Goal: Task Accomplishment & Management: Use online tool/utility

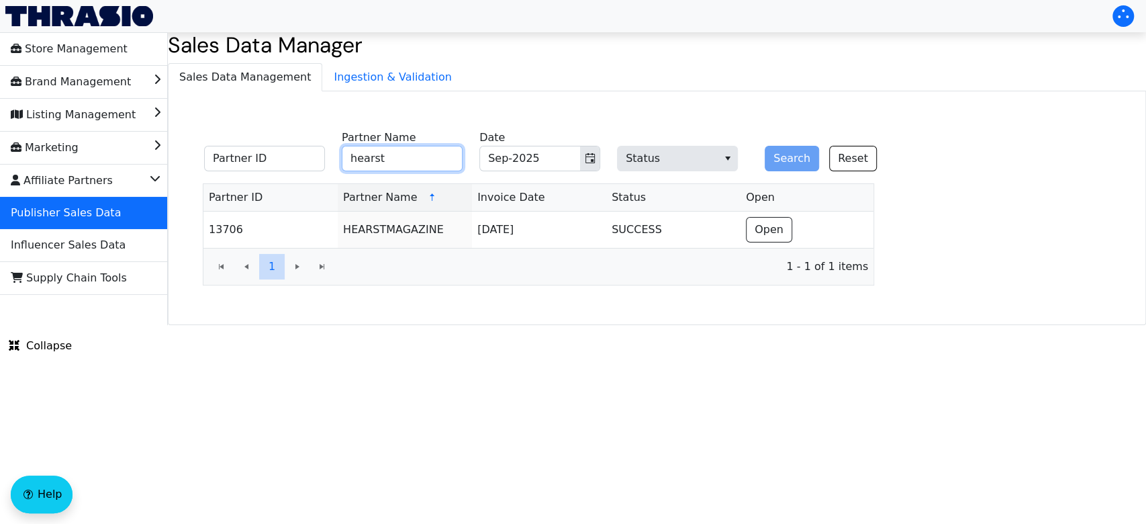
drag, startPoint x: 0, startPoint y: 0, endPoint x: 431, endPoint y: 160, distance: 460.0
click at [431, 160] on input "hearst" at bounding box center [402, 159] width 121 height 26
type input "h"
type input "wickfire"
click at [765, 146] on button "Search" at bounding box center [792, 159] width 54 height 26
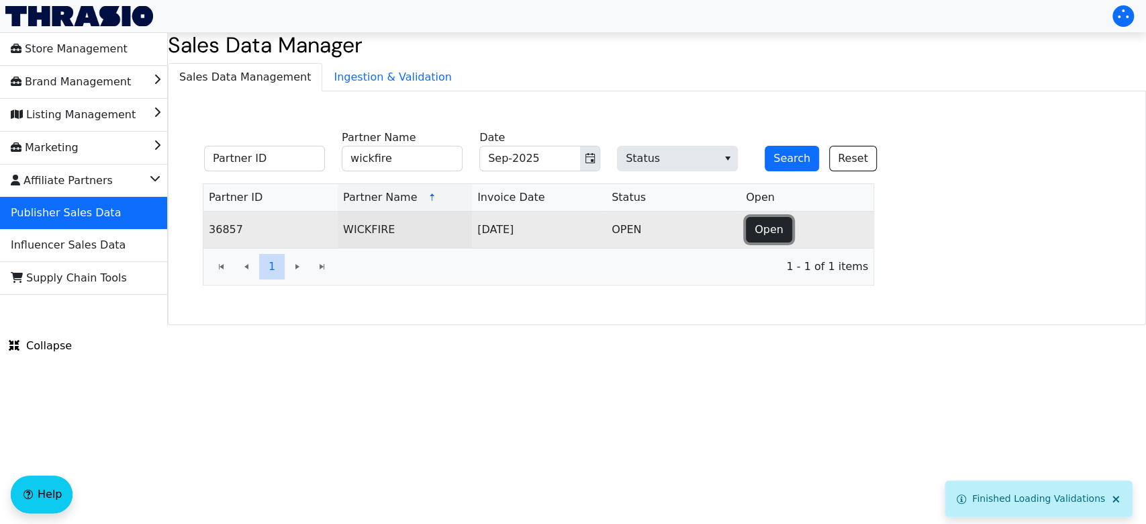
click at [768, 217] on button "Open" at bounding box center [769, 230] width 46 height 26
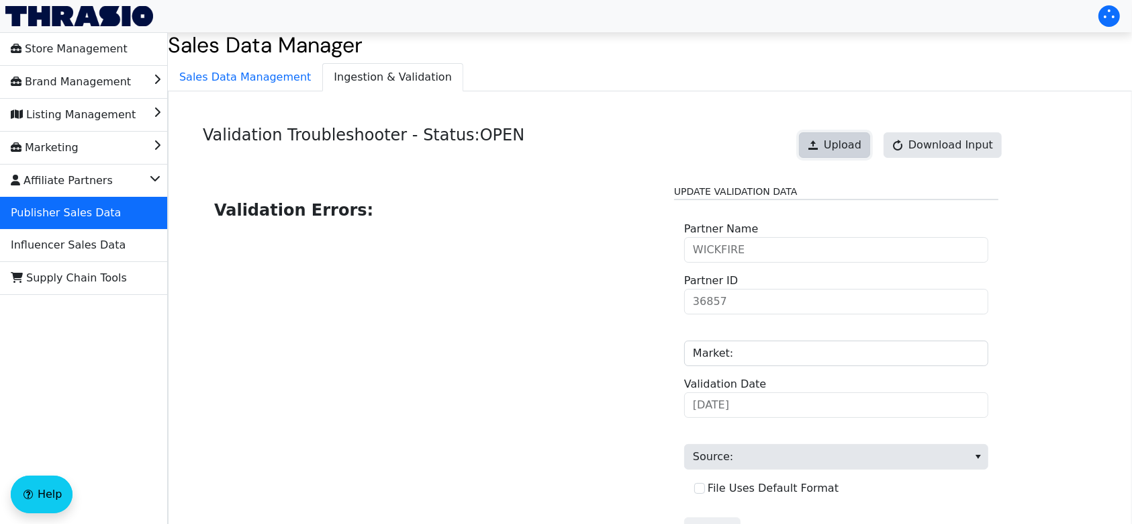
click at [822, 150] on button "Upload" at bounding box center [834, 145] width 71 height 26
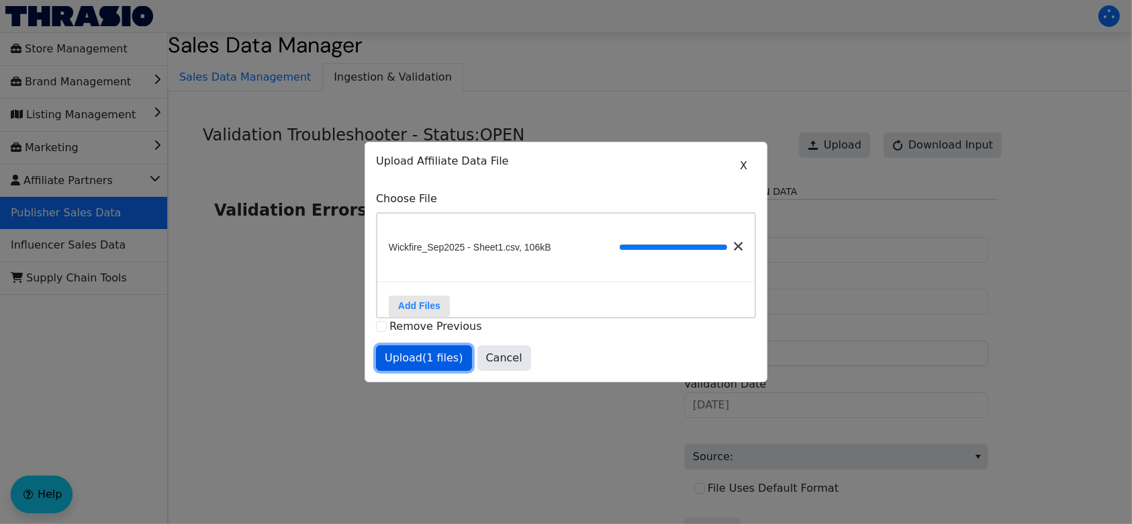
click at [419, 363] on span "Upload (1 files)" at bounding box center [424, 358] width 79 height 16
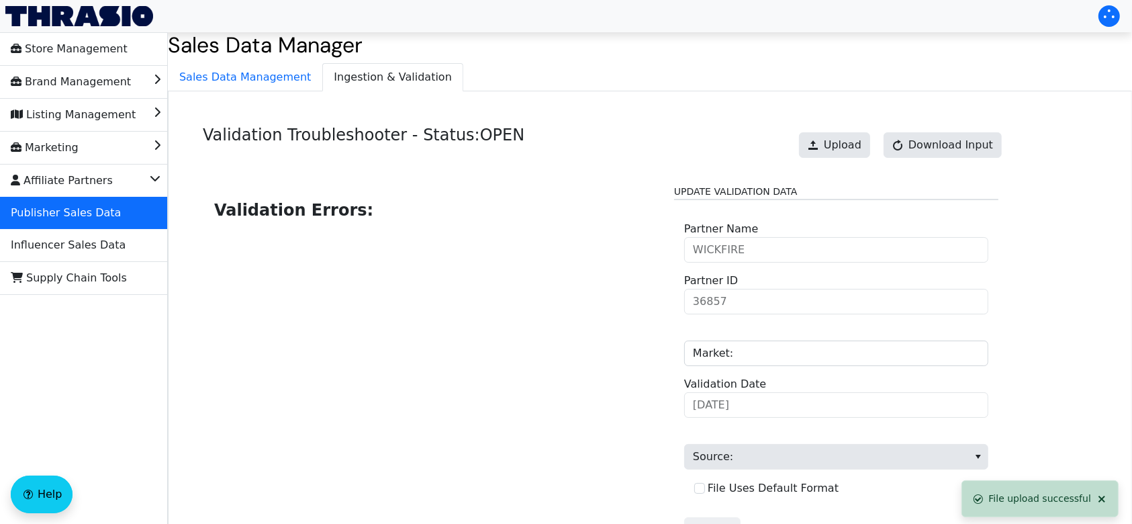
scroll to position [136, 0]
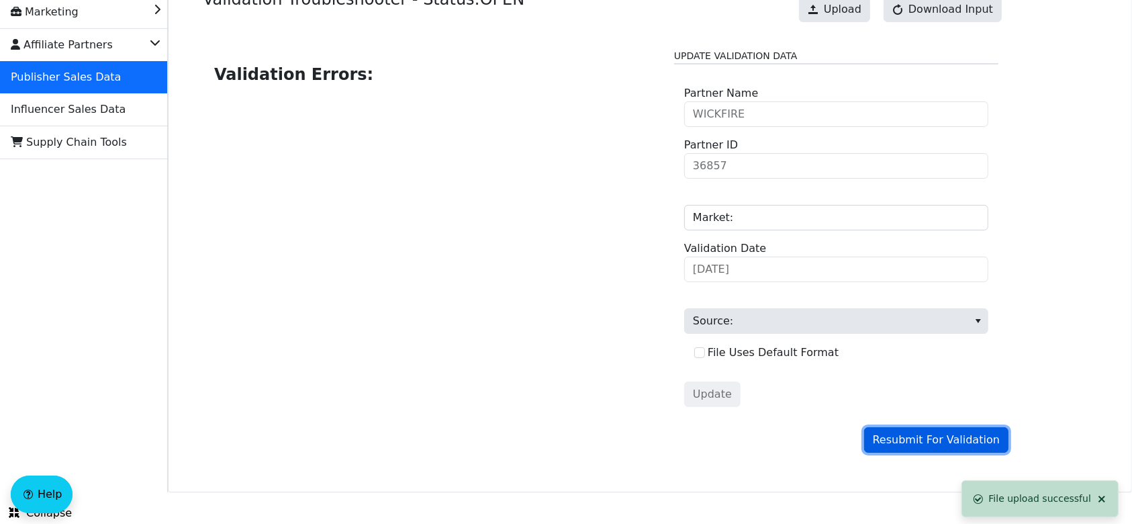
click at [896, 435] on span "Resubmit For Validation" at bounding box center [936, 440] width 127 height 16
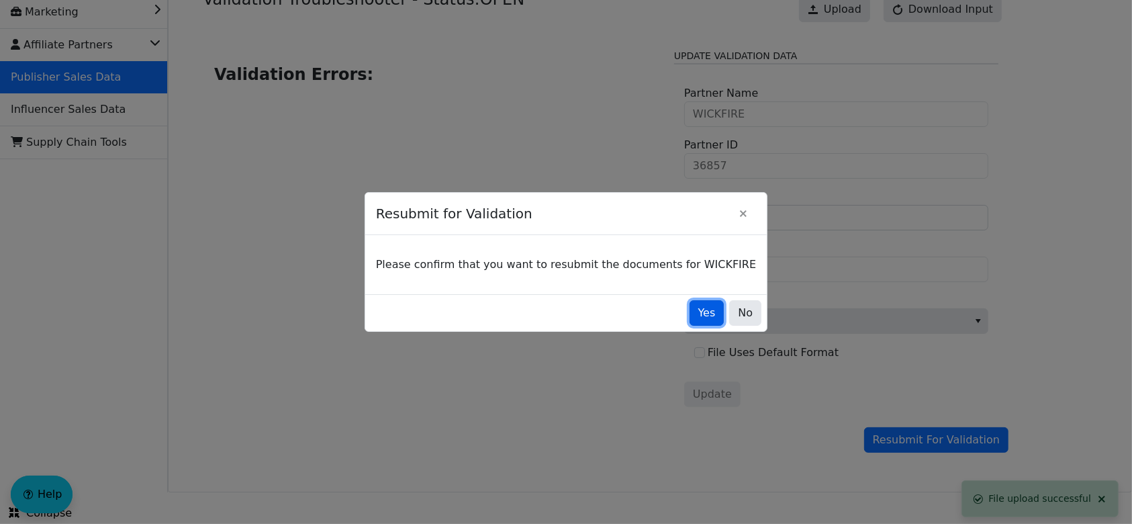
click at [690, 321] on button "Yes" at bounding box center [707, 313] width 35 height 26
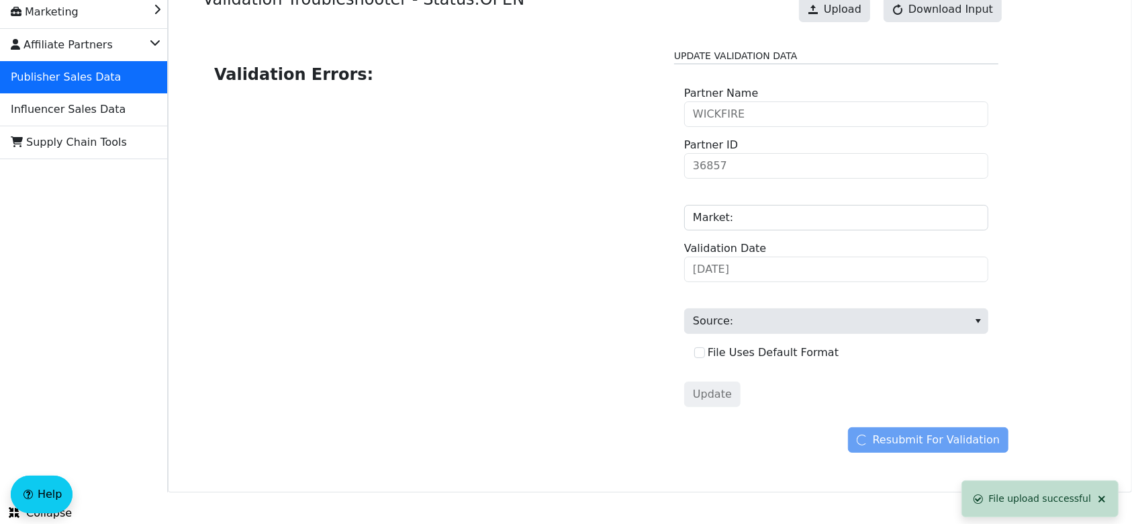
scroll to position [0, 0]
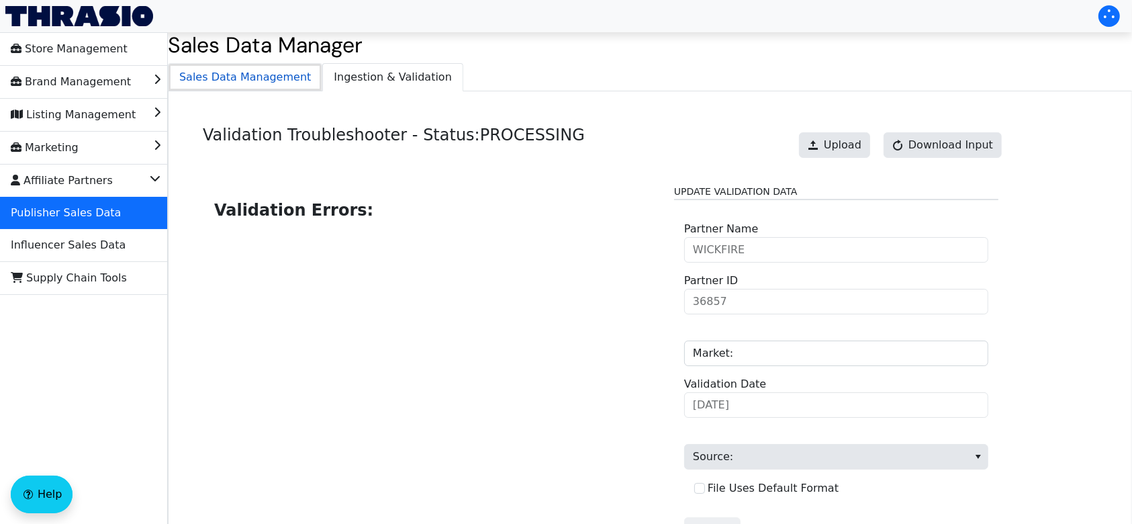
click at [247, 83] on span "Sales Data Management" at bounding box center [245, 77] width 153 height 27
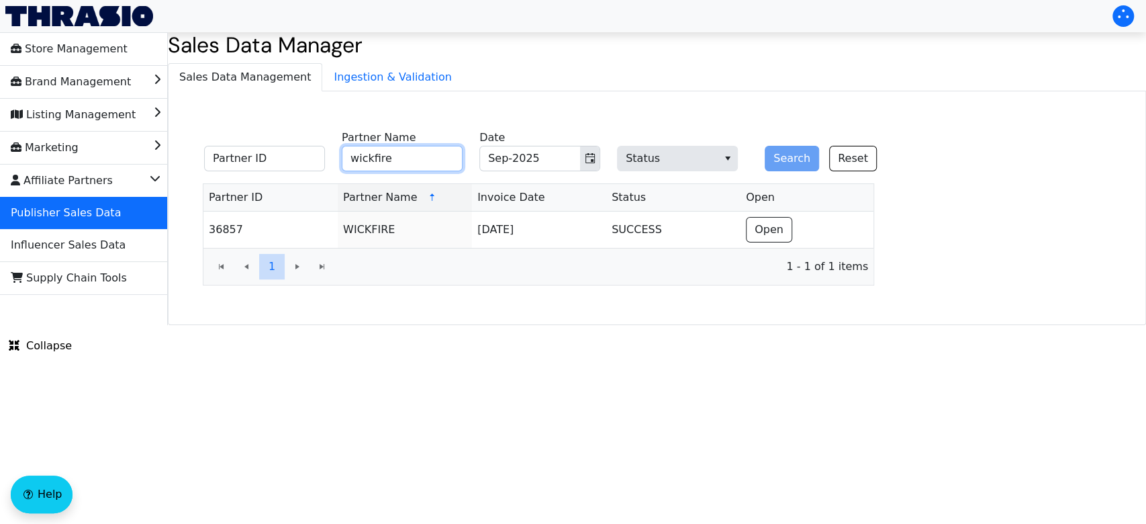
click at [440, 153] on input "wickfire" at bounding box center [402, 159] width 121 height 26
type input "w"
type input "NBCU"
click at [765, 146] on button "Search" at bounding box center [792, 159] width 54 height 26
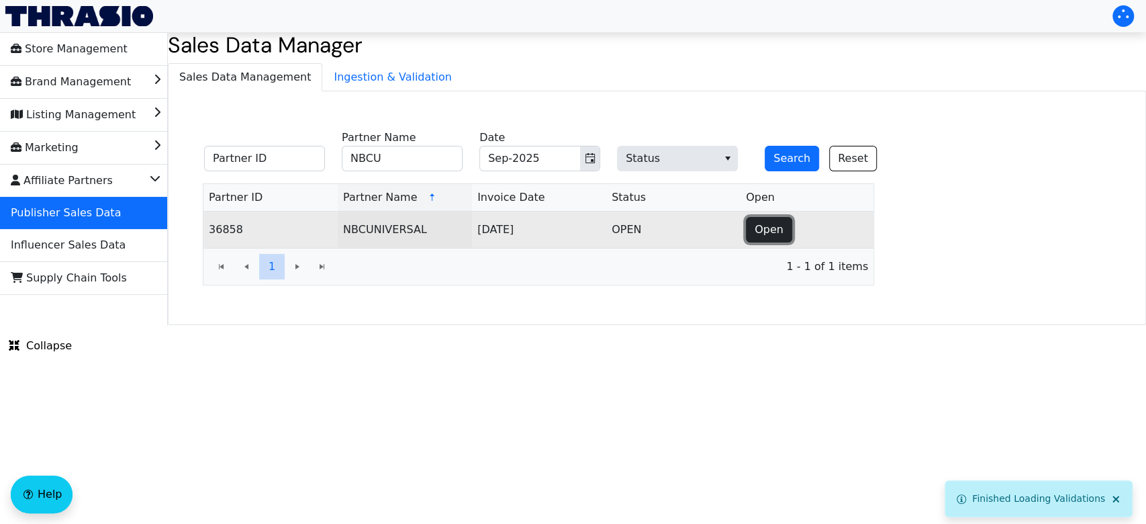
click at [753, 233] on button "Open" at bounding box center [769, 230] width 46 height 26
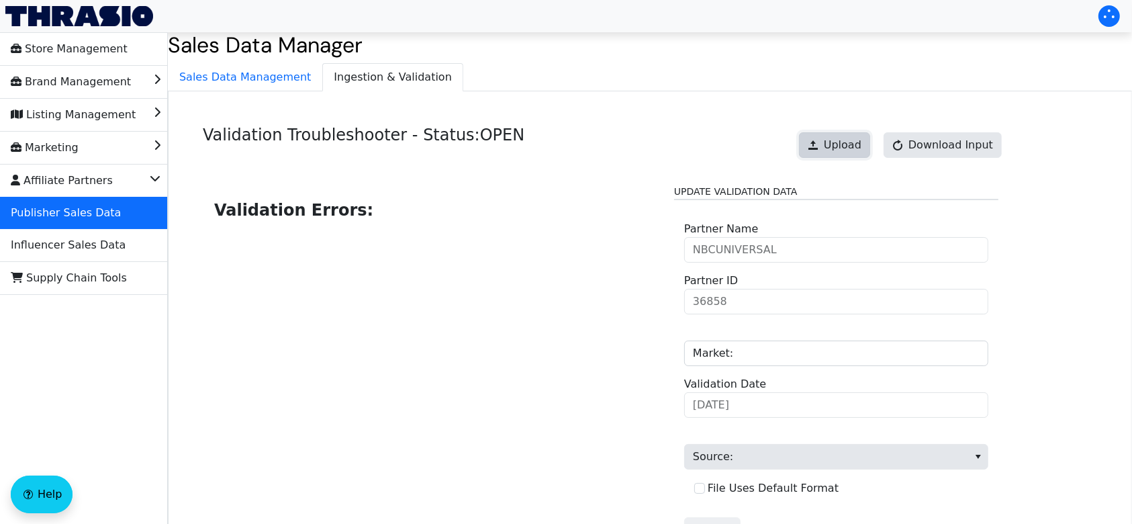
click at [835, 144] on span "Upload" at bounding box center [843, 145] width 38 height 16
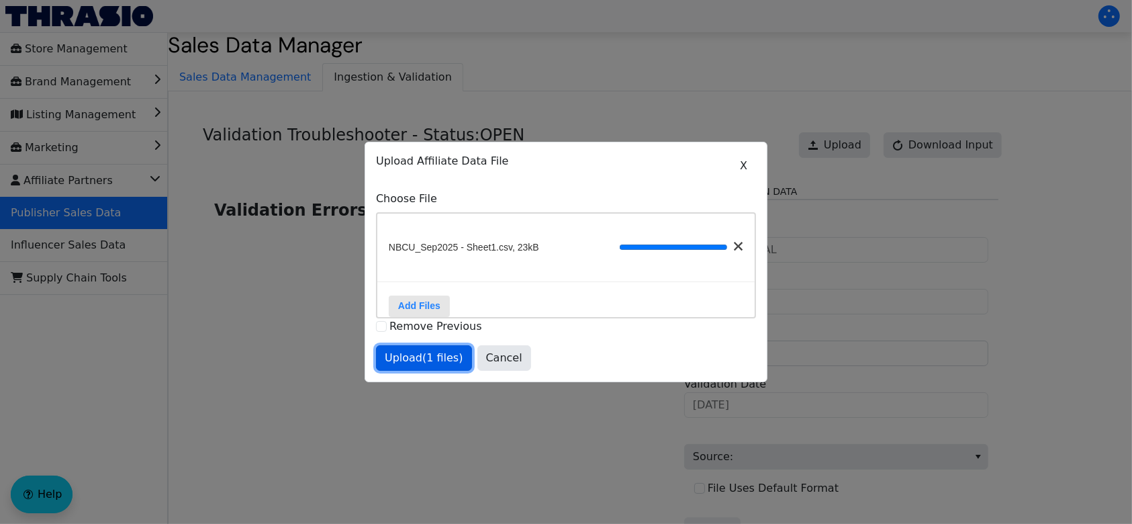
click at [416, 363] on span "Upload (1 files)" at bounding box center [424, 358] width 79 height 16
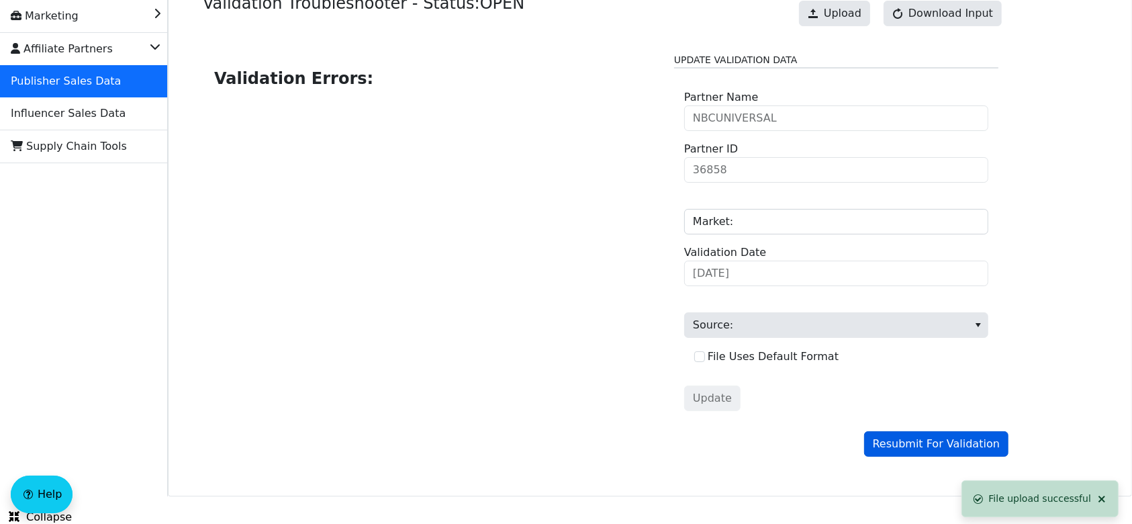
scroll to position [132, 0]
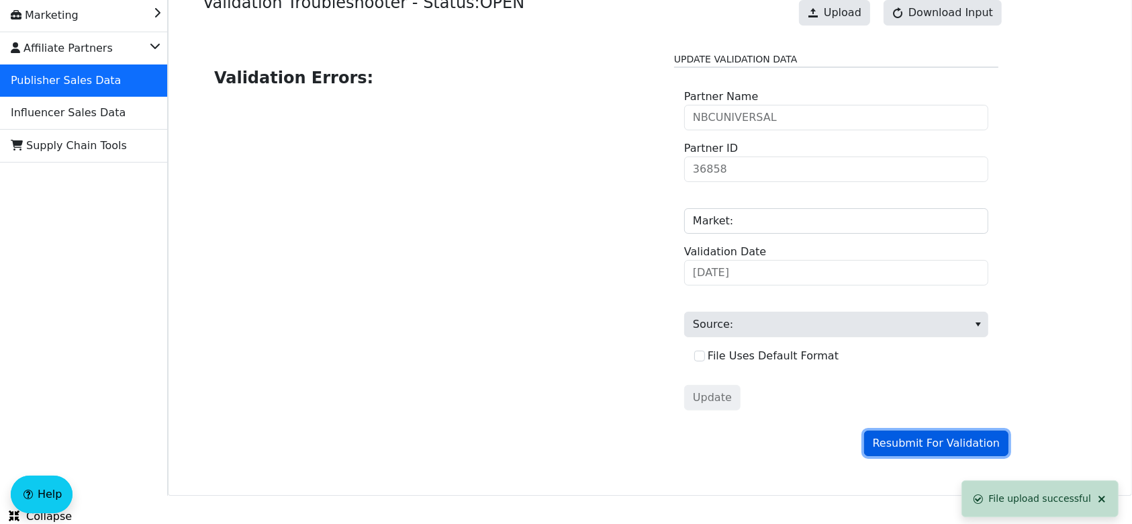
click at [962, 450] on span "Resubmit For Validation" at bounding box center [936, 443] width 127 height 16
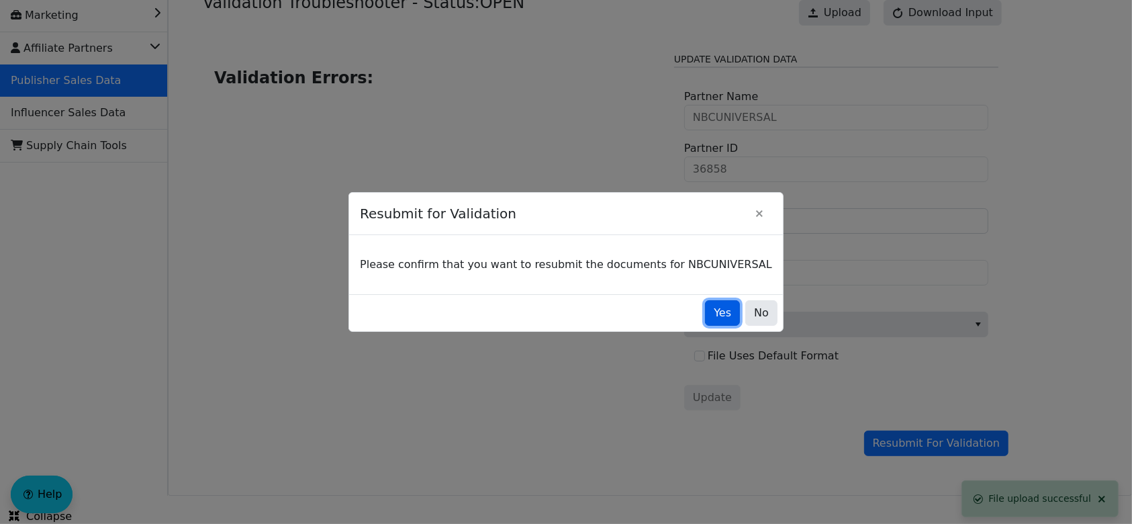
click at [714, 310] on span "Yes" at bounding box center [722, 313] width 17 height 16
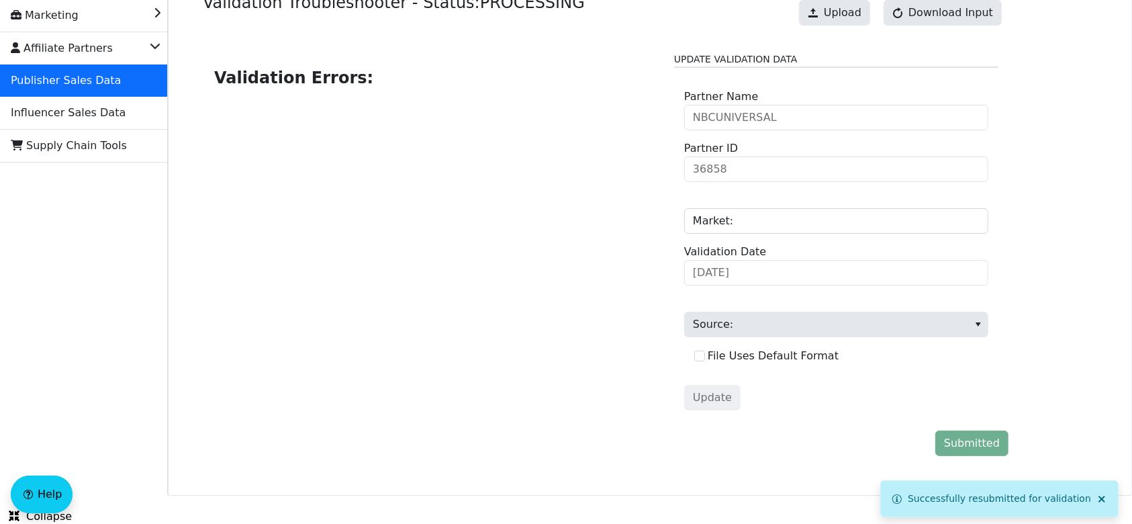
scroll to position [0, 0]
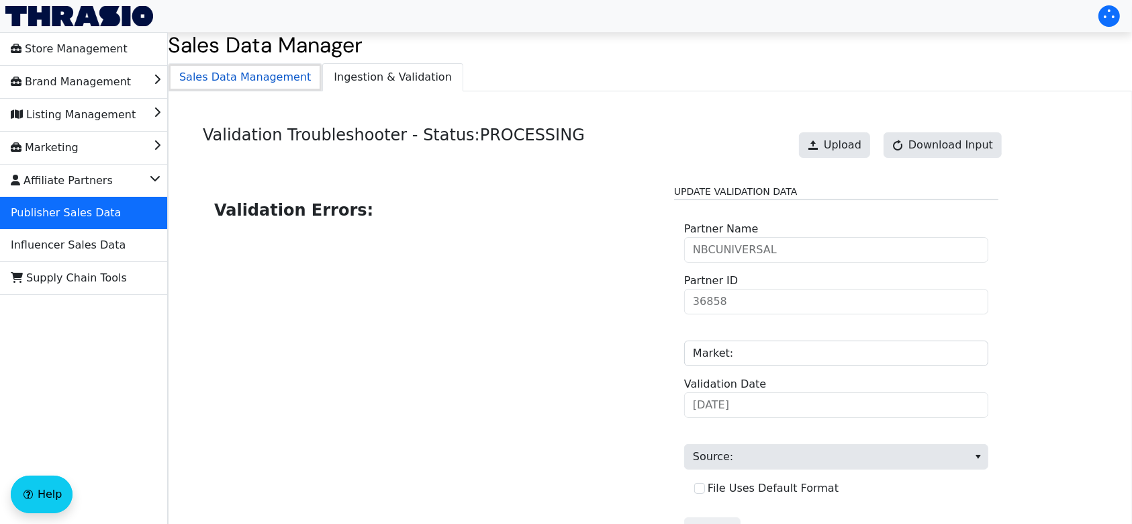
click at [223, 72] on span "Sales Data Management" at bounding box center [245, 77] width 153 height 27
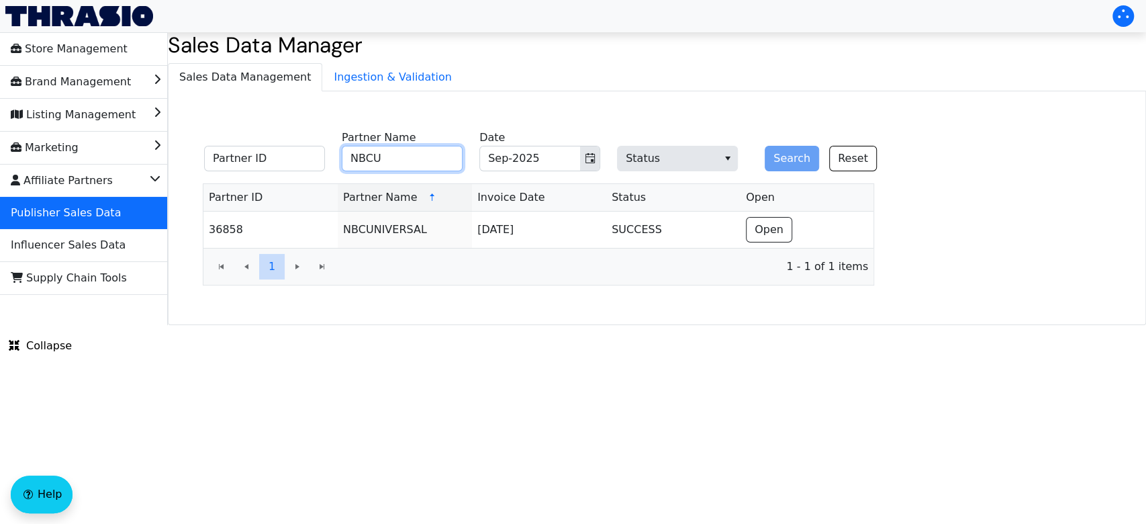
click at [392, 160] on input "NBCU" at bounding box center [402, 159] width 121 height 26
type input "N"
type input "[PERSON_NAME]"
click at [786, 160] on button "Search" at bounding box center [792, 159] width 54 height 26
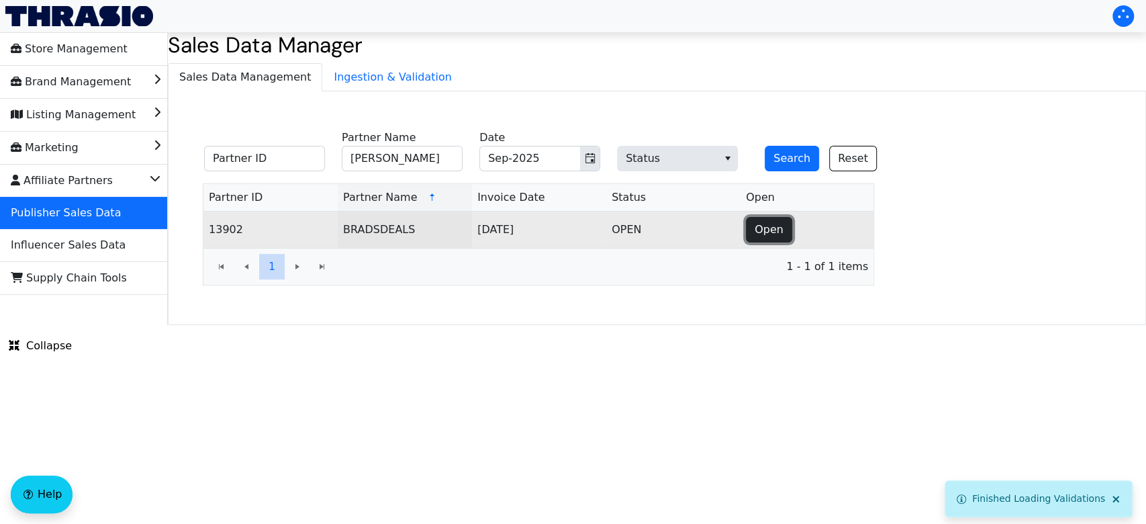
click at [778, 222] on span "Open" at bounding box center [769, 230] width 29 height 16
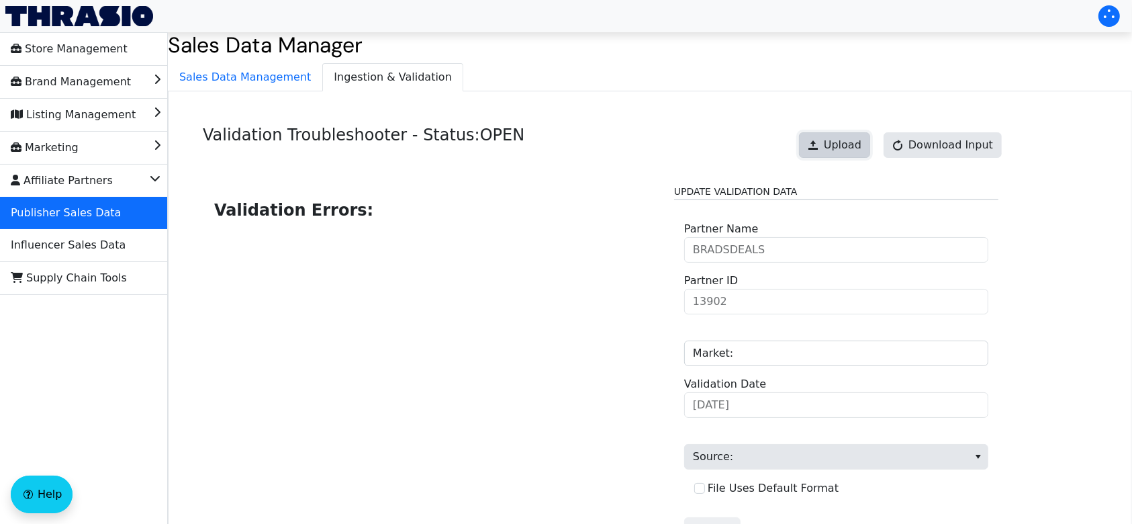
click at [833, 141] on button "Upload" at bounding box center [834, 145] width 71 height 26
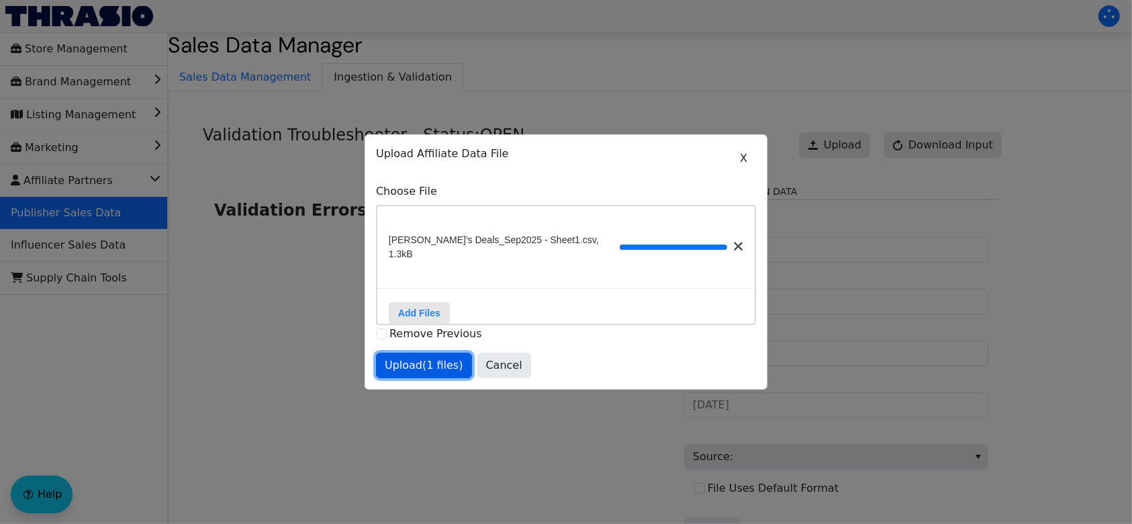
click at [435, 371] on span "Upload (1 files)" at bounding box center [424, 365] width 79 height 16
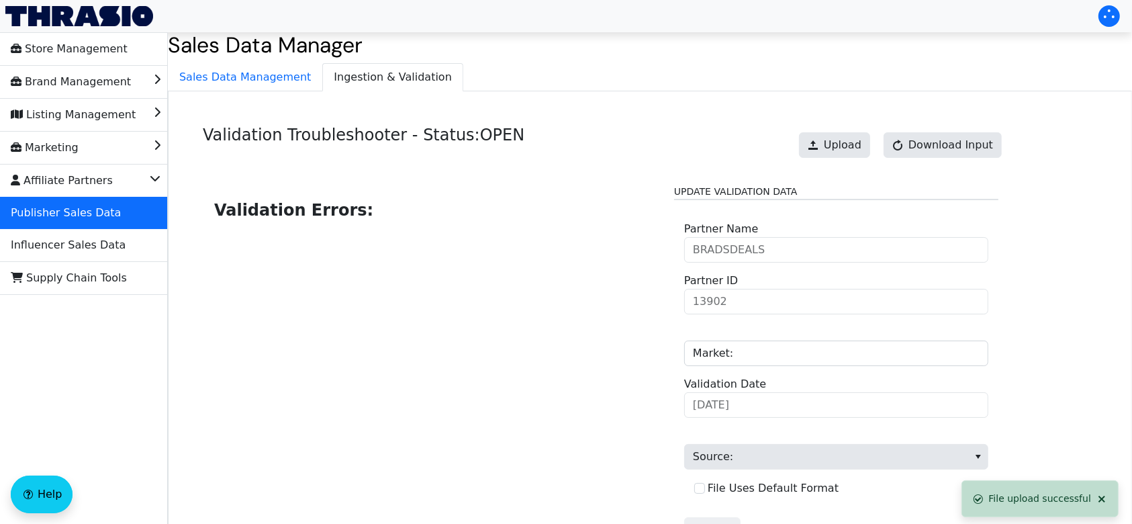
scroll to position [136, 0]
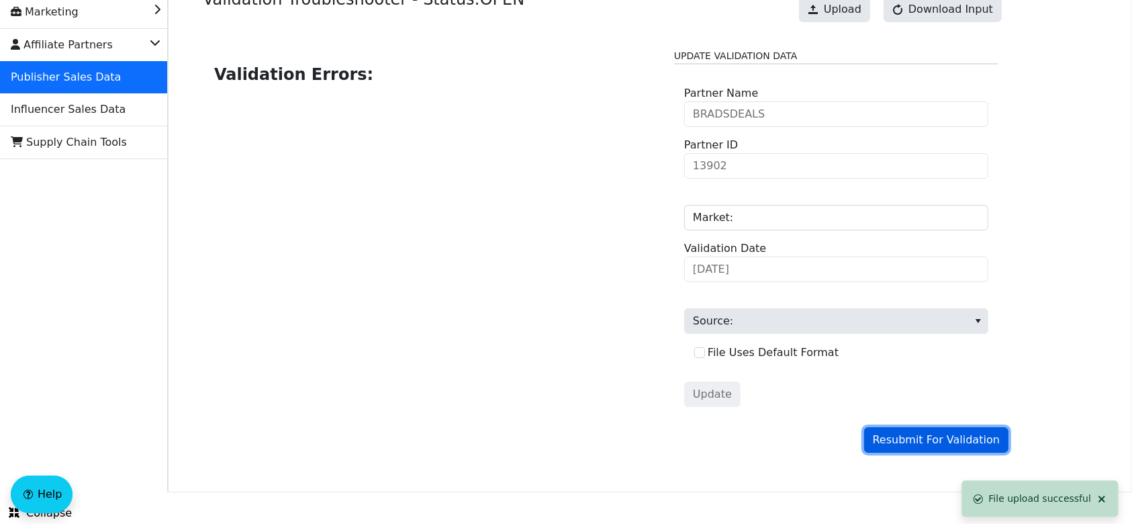
click at [916, 441] on span "Resubmit For Validation" at bounding box center [936, 440] width 127 height 16
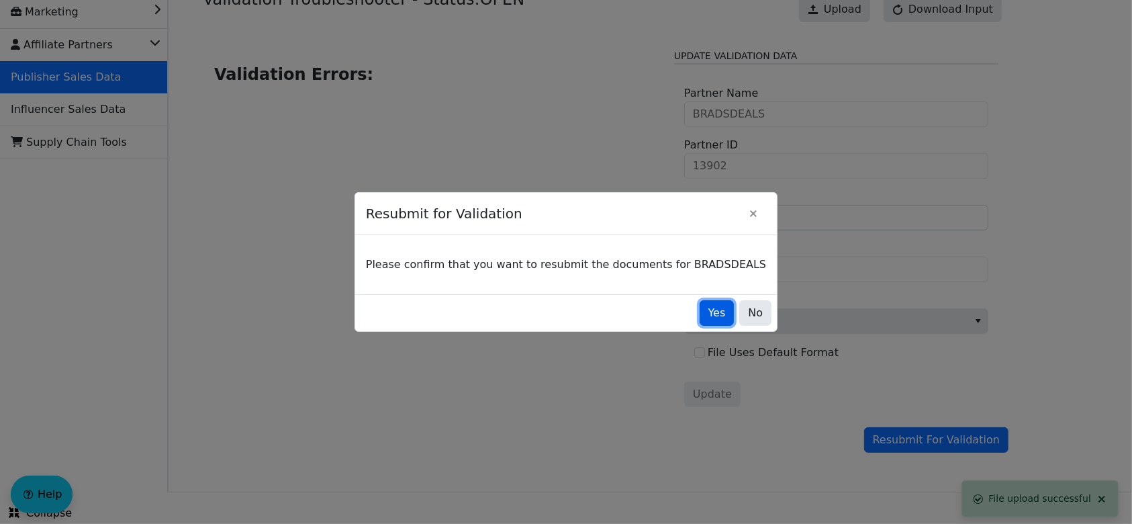
click at [705, 322] on button "Yes" at bounding box center [717, 313] width 35 height 26
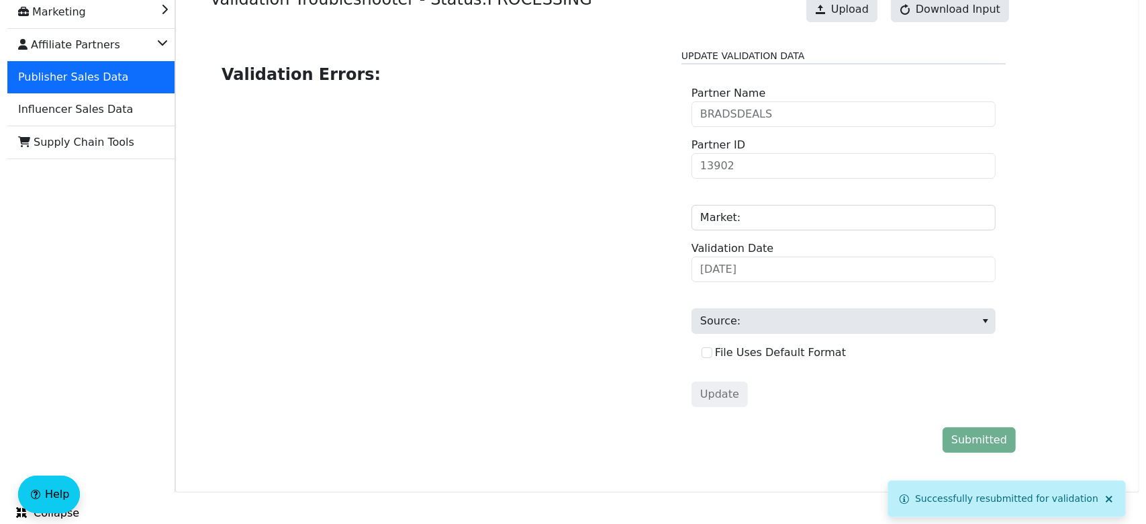
scroll to position [0, 0]
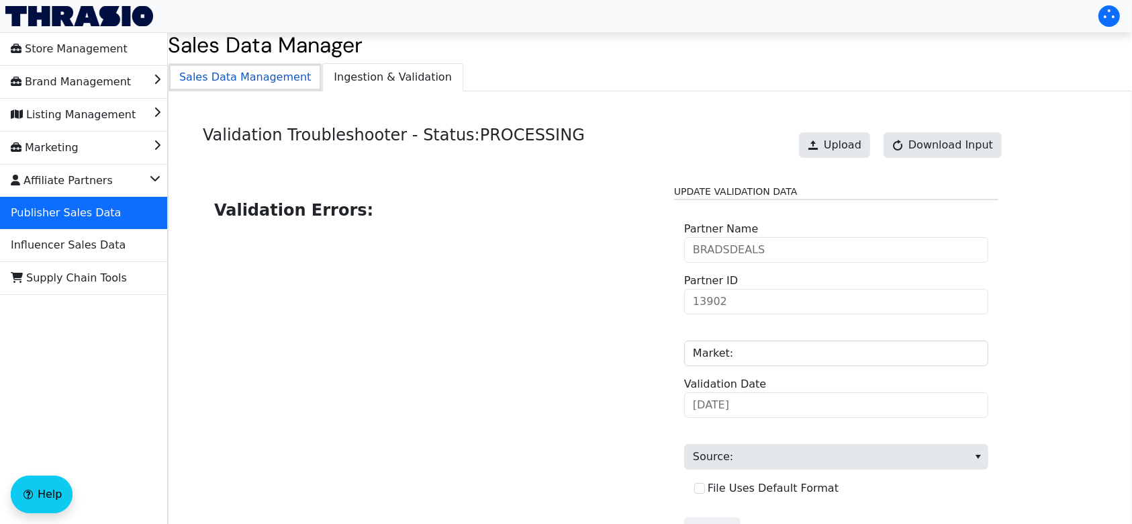
click at [286, 83] on span "Sales Data Management" at bounding box center [245, 77] width 153 height 27
